Goal: Browse casually: Explore the website without a specific task or goal

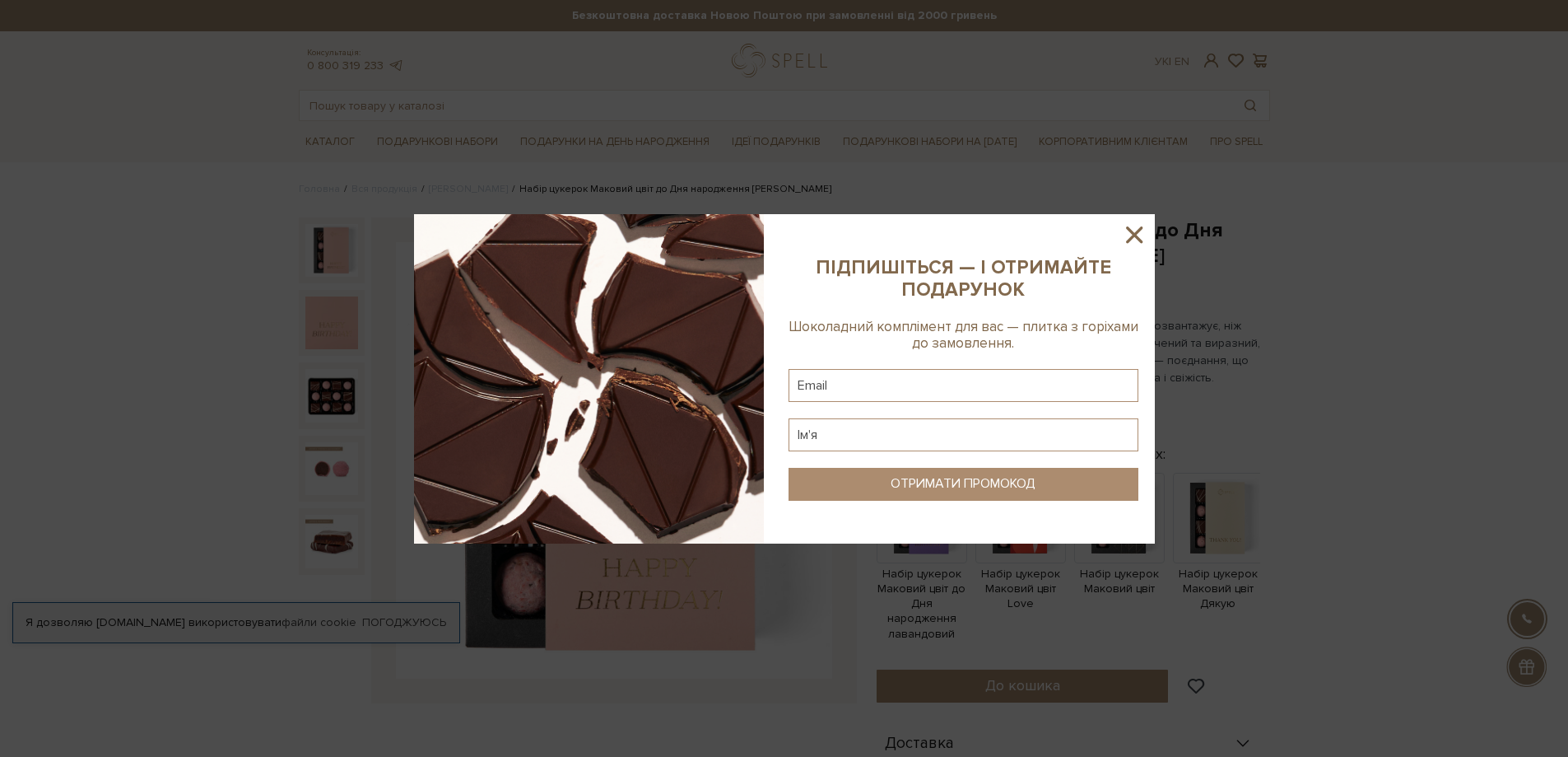
click at [1136, 230] on icon at bounding box center [1134, 235] width 28 height 28
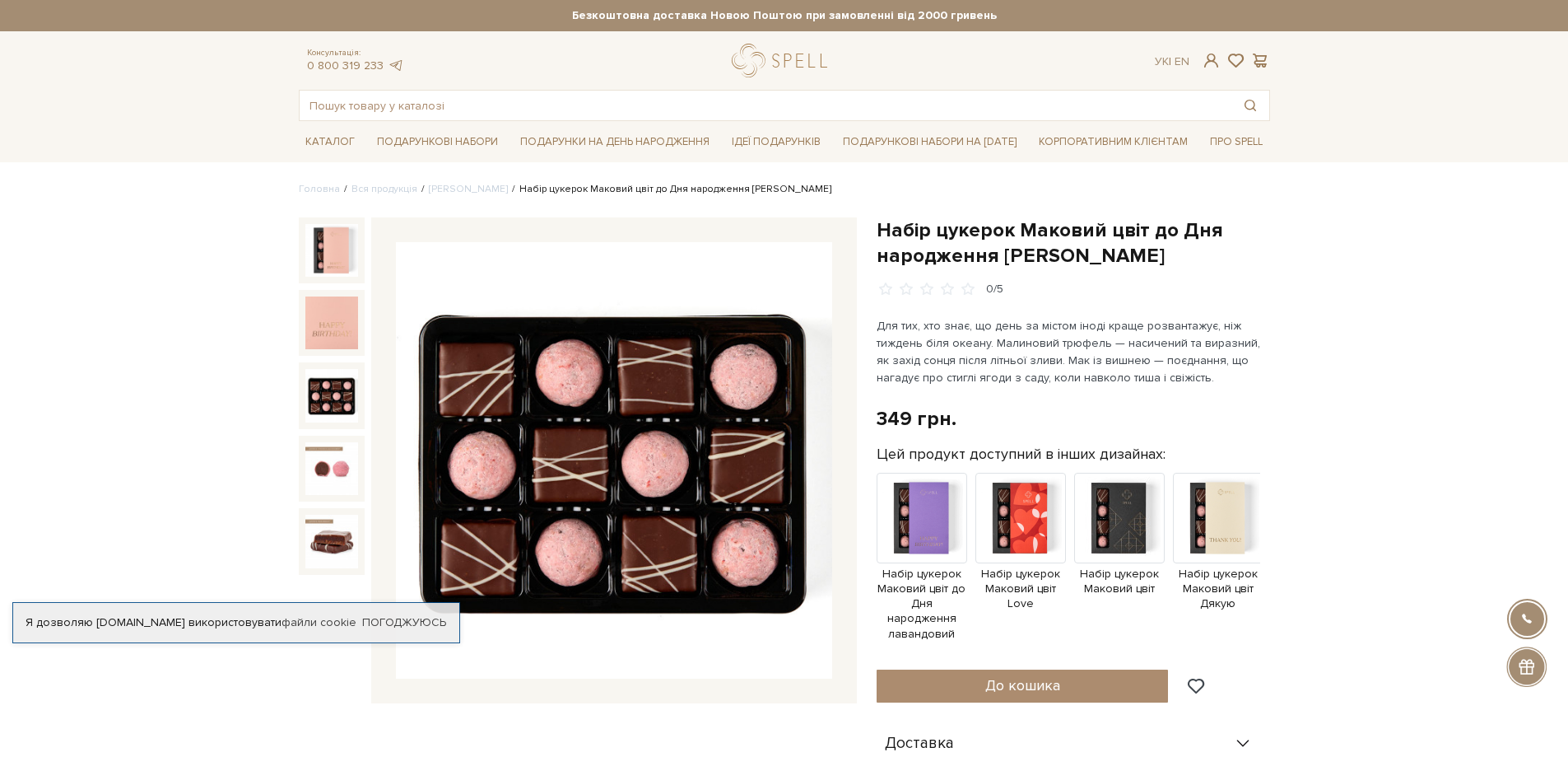
click at [330, 396] on img at bounding box center [331, 394] width 52 height 52
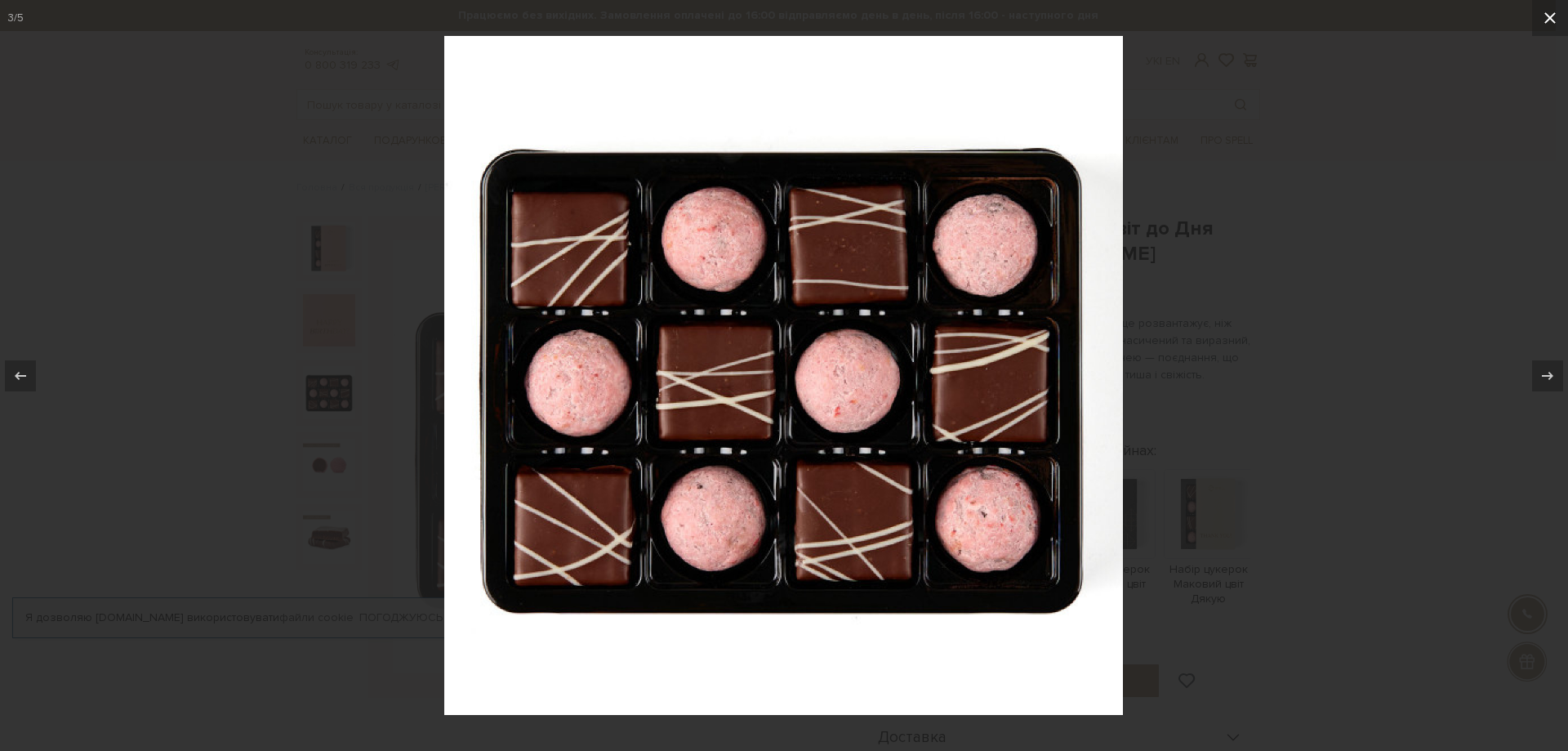
click at [1550, 14] on icon at bounding box center [1550, 18] width 19 height 19
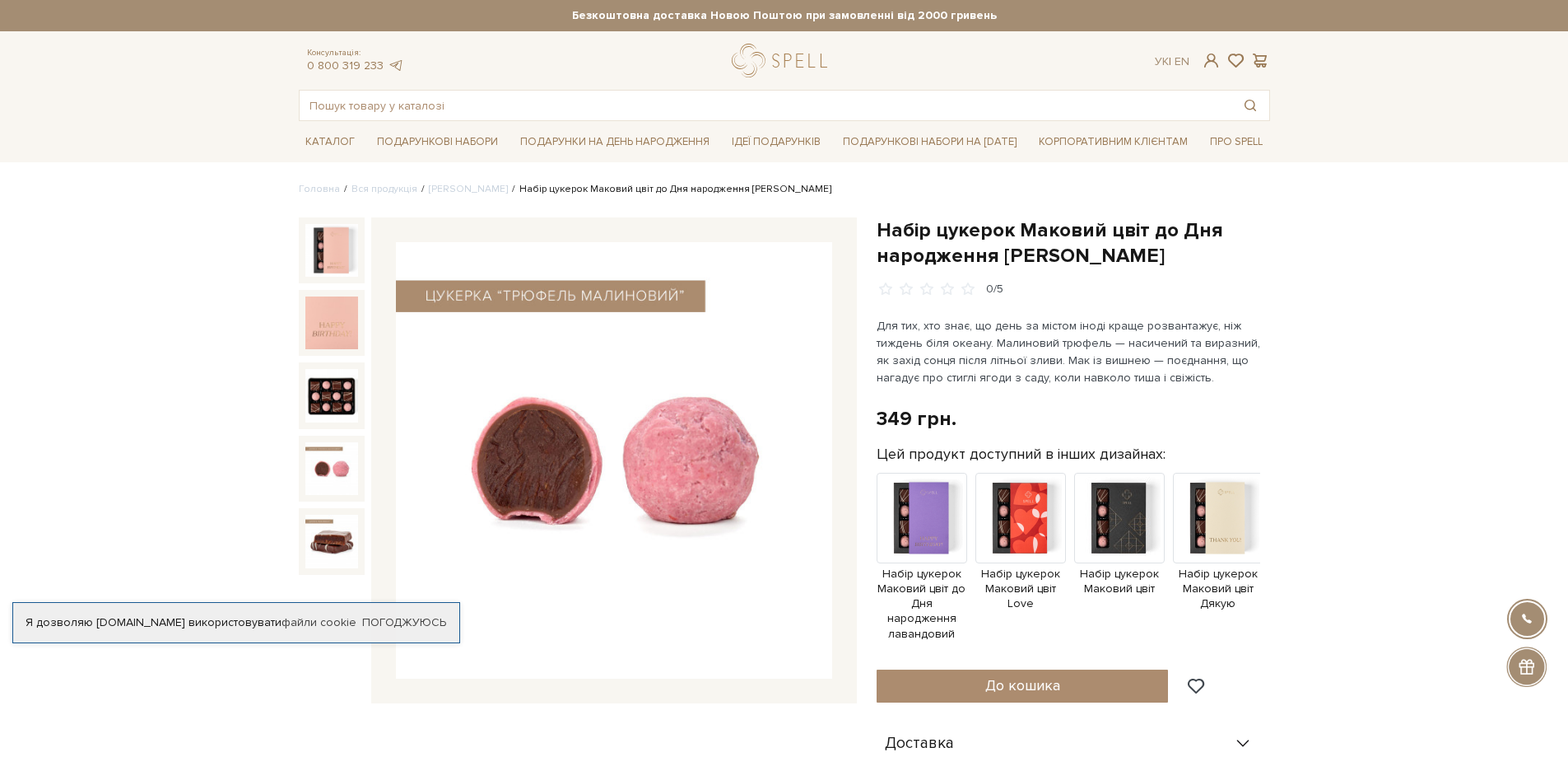
click at [339, 459] on img at bounding box center [331, 468] width 52 height 52
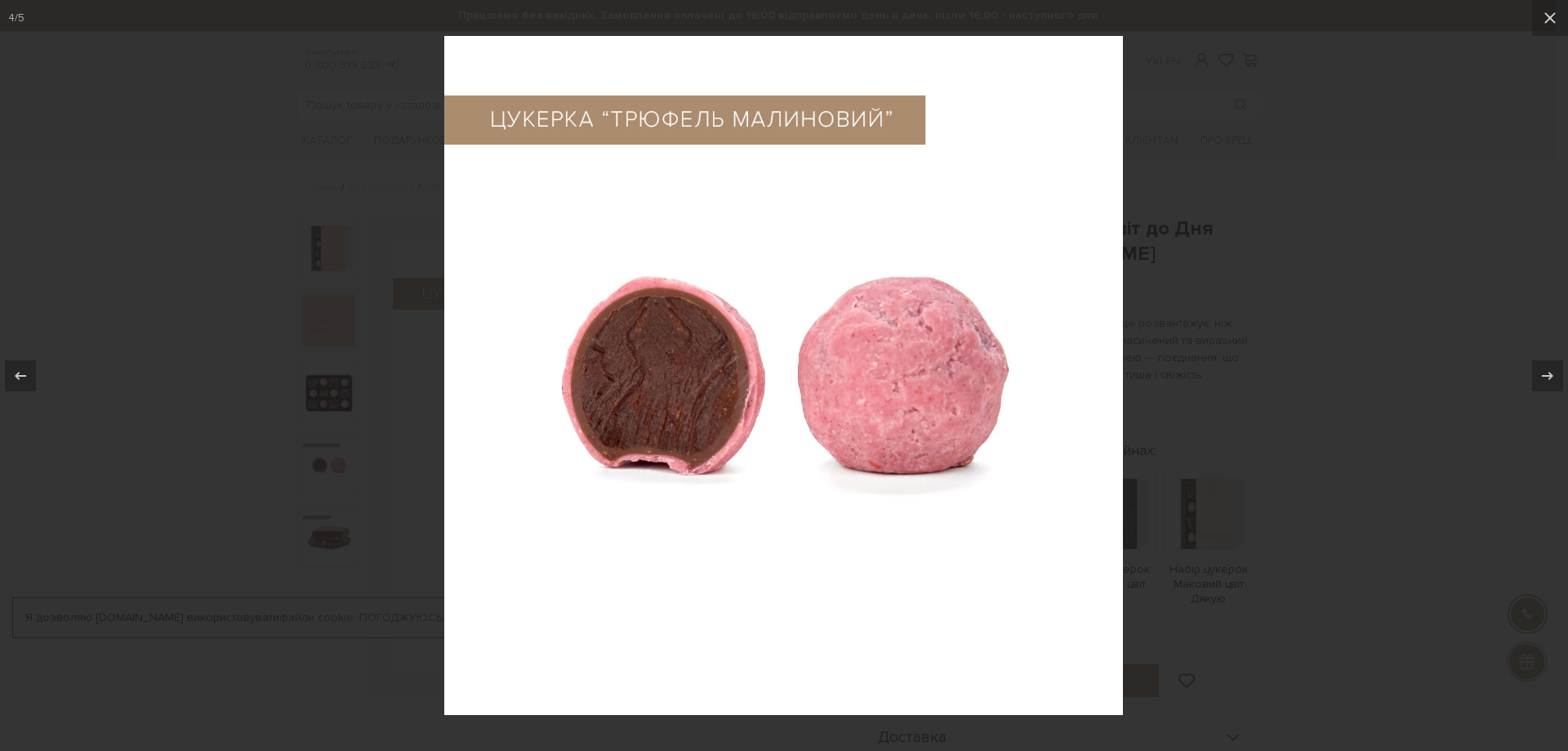
click at [328, 529] on div at bounding box center [784, 376] width 1568 height 751
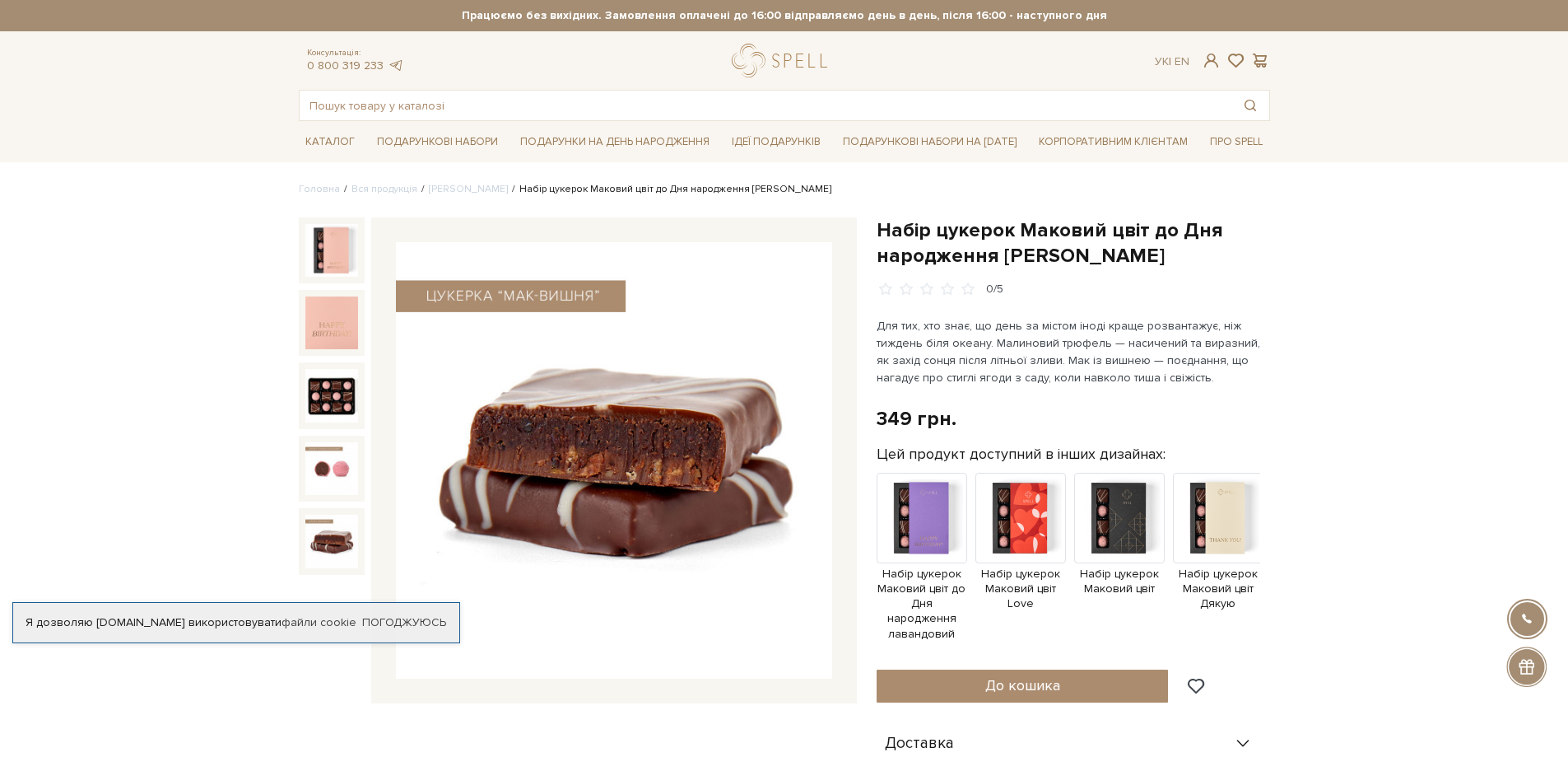
click at [318, 541] on img at bounding box center [331, 541] width 52 height 52
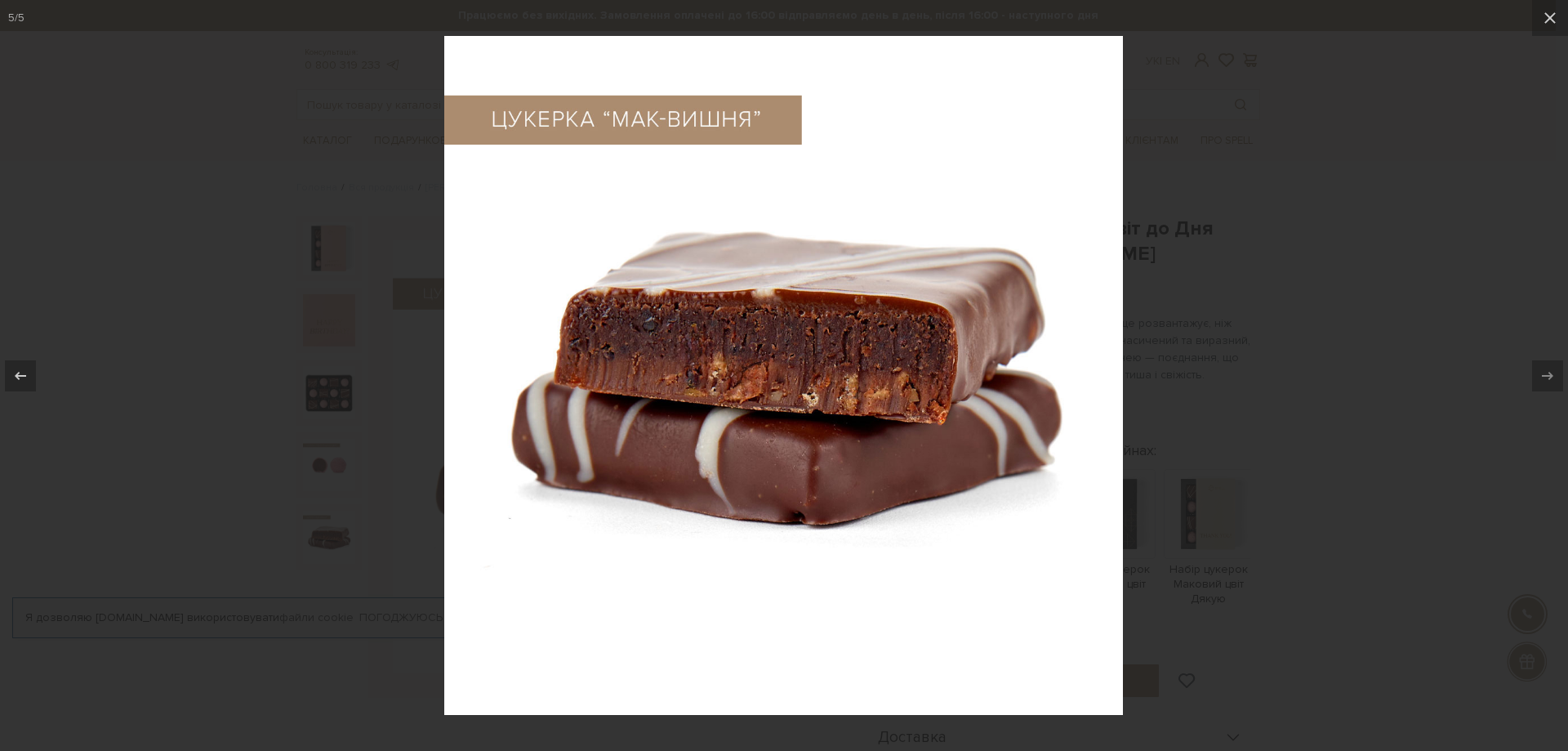
click at [316, 536] on div at bounding box center [784, 376] width 1568 height 751
